Goal: Task Accomplishment & Management: Use online tool/utility

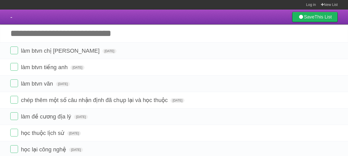
click at [150, 22] on header "- Save This List" at bounding box center [174, 17] width 348 height 15
click at [45, 36] on input "Add another task" at bounding box center [174, 33] width 348 height 18
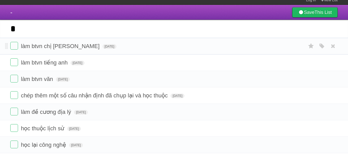
scroll to position [4, 0]
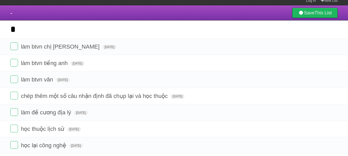
click at [41, 7] on header "- Save This List" at bounding box center [174, 12] width 348 height 15
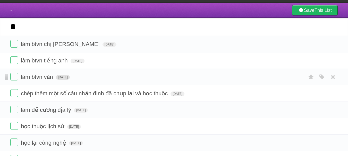
scroll to position [7, 0]
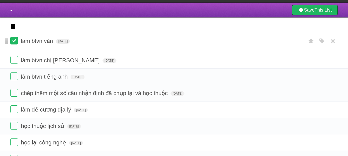
drag, startPoint x: 6, startPoint y: 79, endPoint x: 12, endPoint y: 42, distance: 37.1
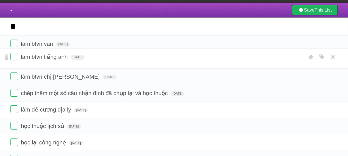
drag, startPoint x: 6, startPoint y: 78, endPoint x: 10, endPoint y: 62, distance: 16.6
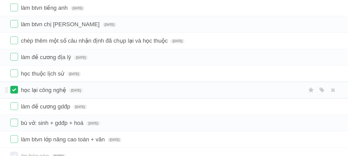
scroll to position [60, 0]
click at [88, 57] on span "[DATE]" at bounding box center [81, 57] width 14 height 5
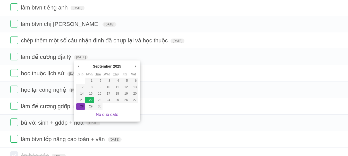
type span "[DATE]"
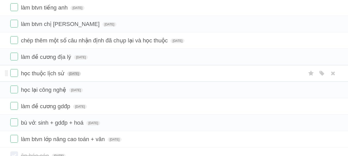
click at [81, 75] on span "[DATE]" at bounding box center [74, 74] width 14 height 5
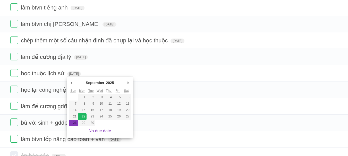
type span "[DATE]"
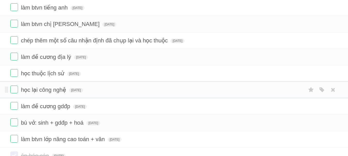
click at [85, 88] on form "học lại công nghệ [DATE] White Red Blue Green Purple Orange" at bounding box center [174, 90] width 328 height 9
click at [83, 91] on span "[DATE]" at bounding box center [76, 90] width 14 height 5
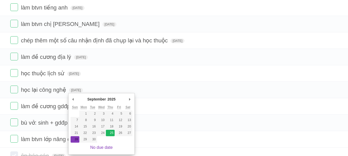
type span "[DATE]"
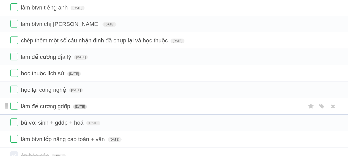
click at [87, 106] on span "[DATE]" at bounding box center [80, 107] width 14 height 5
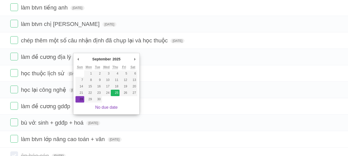
type span "[DATE]"
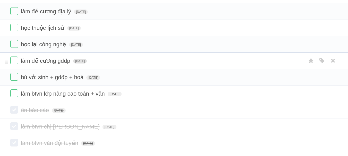
scroll to position [106, 0]
click at [100, 79] on span "[DATE]" at bounding box center [93, 77] width 14 height 5
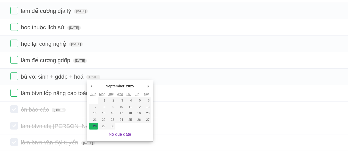
type span "[DATE]"
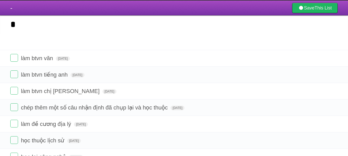
scroll to position [0, 0]
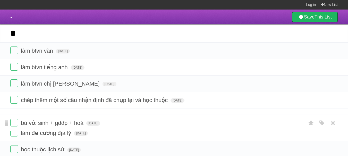
drag, startPoint x: 5, startPoint y: 78, endPoint x: 27, endPoint y: 119, distance: 46.6
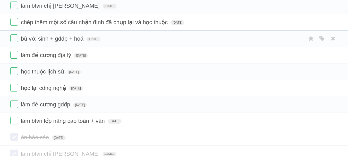
scroll to position [78, 0]
click at [88, 58] on span "[DATE]" at bounding box center [81, 55] width 14 height 5
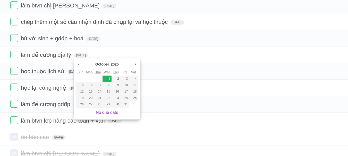
type span "[DATE]"
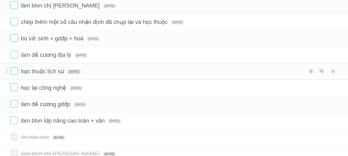
click at [81, 71] on span "[DATE]" at bounding box center [74, 72] width 14 height 5
click at [86, 75] on form "học thuộc lịch sử [DATE] White Red Blue Green Purple Orange" at bounding box center [174, 71] width 328 height 9
click at [81, 73] on span "[DATE]" at bounding box center [74, 72] width 14 height 5
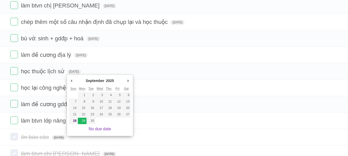
type span "[DATE]"
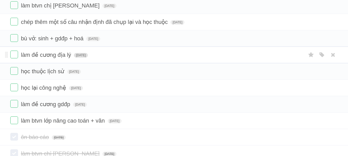
click at [88, 57] on span "[DATE]" at bounding box center [81, 55] width 14 height 5
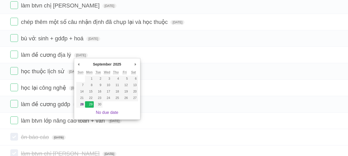
type span "[DATE]"
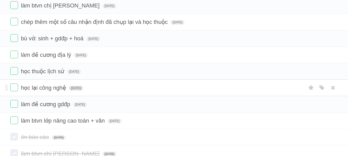
click at [83, 91] on span "[DATE]" at bounding box center [76, 88] width 14 height 5
click at [83, 88] on span "[DATE]" at bounding box center [76, 88] width 14 height 5
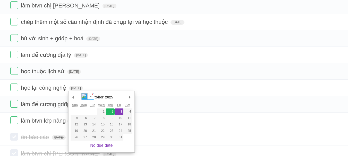
type span "[DATE]"
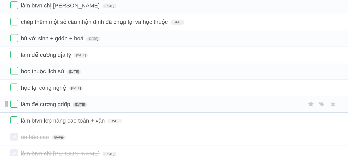
click at [83, 105] on span "[DATE]" at bounding box center [80, 105] width 14 height 5
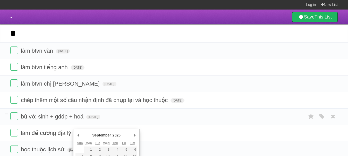
scroll to position [68, 0]
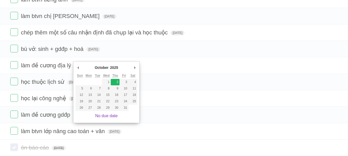
type span "[DATE]"
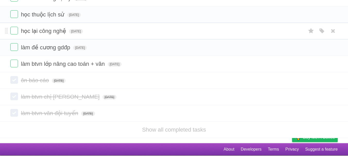
scroll to position [0, 0]
